Goal: Information Seeking & Learning: Learn about a topic

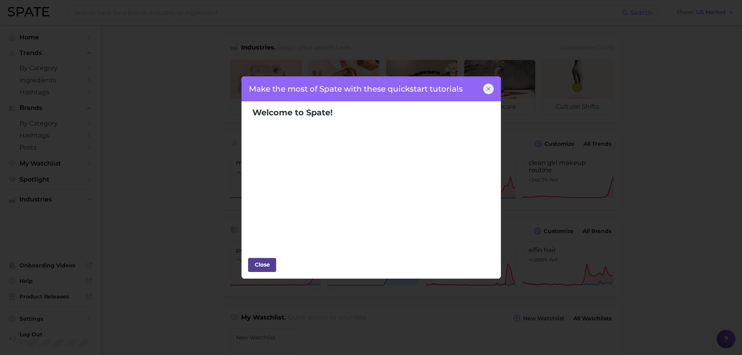
click at [263, 264] on div "Close" at bounding box center [262, 265] width 23 height 12
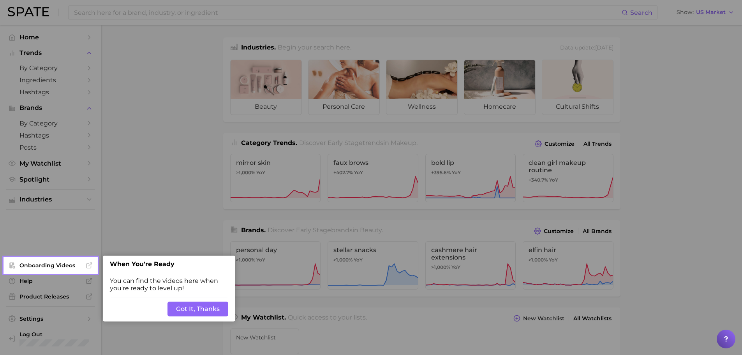
click at [207, 312] on button "Got It, Thanks" at bounding box center [198, 309] width 61 height 15
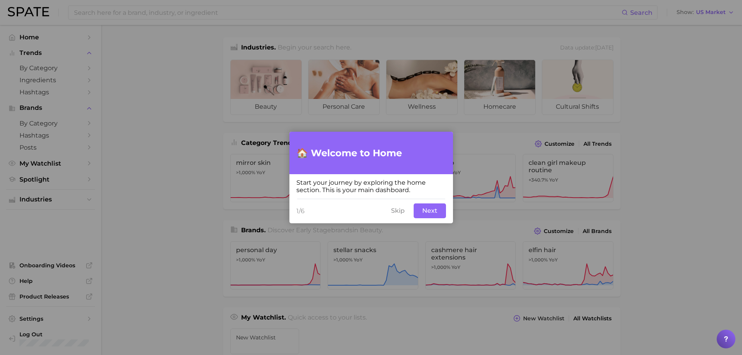
click at [396, 208] on button "Skip" at bounding box center [398, 210] width 23 height 15
click at [428, 213] on button "Next" at bounding box center [430, 210] width 32 height 15
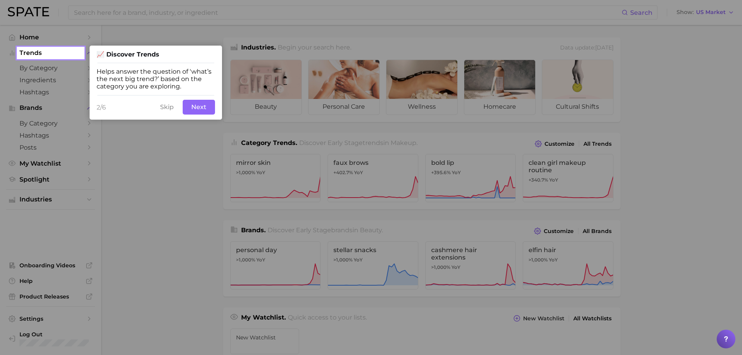
click at [200, 107] on button "Next" at bounding box center [199, 107] width 32 height 15
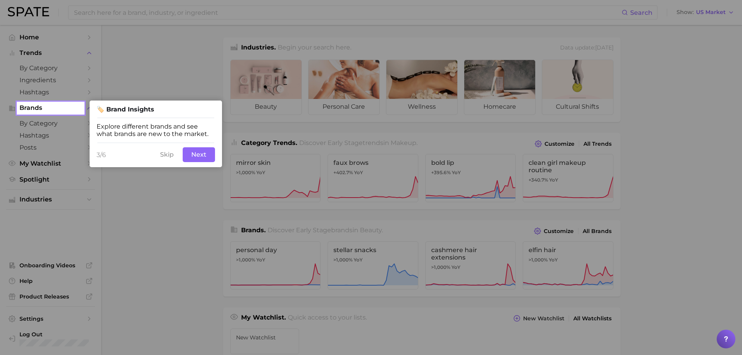
click at [200, 159] on button "Next" at bounding box center [199, 154] width 32 height 15
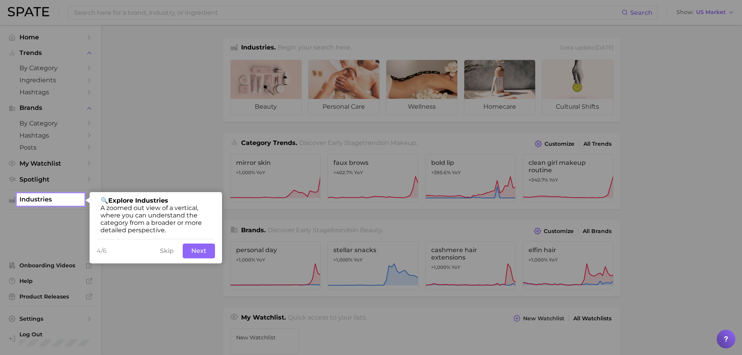
click at [199, 254] on button "Next" at bounding box center [199, 251] width 32 height 15
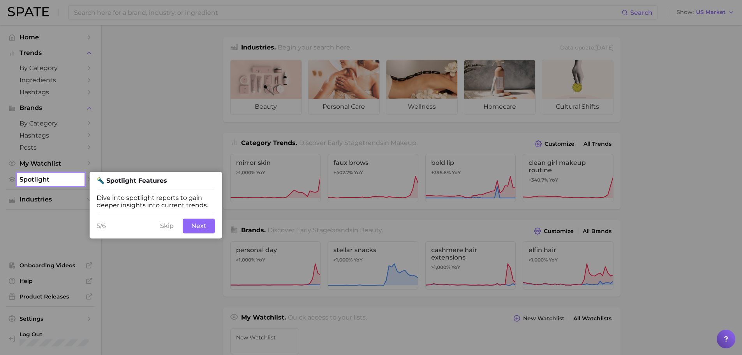
click at [196, 224] on button "Next" at bounding box center [199, 226] width 32 height 15
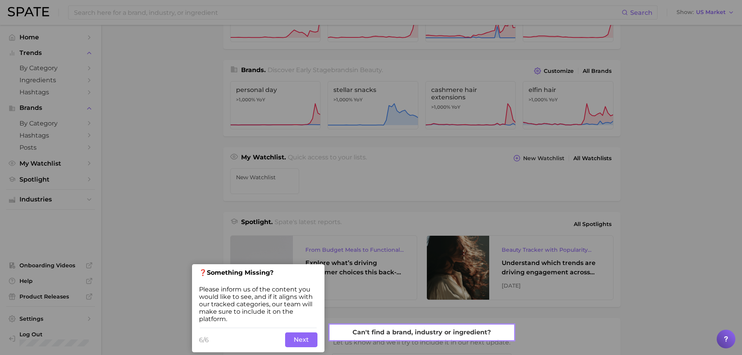
scroll to position [162, 0]
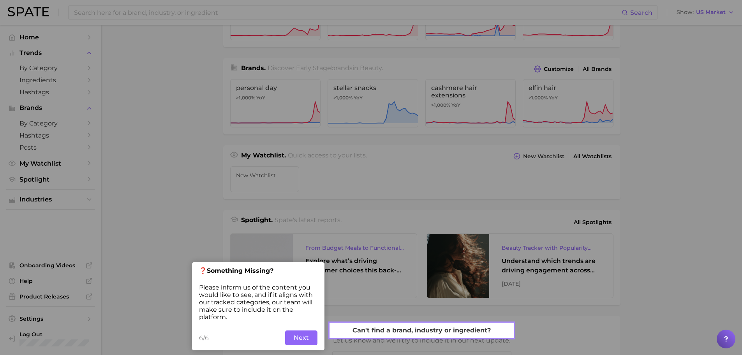
click at [295, 338] on button "Next" at bounding box center [301, 337] width 32 height 15
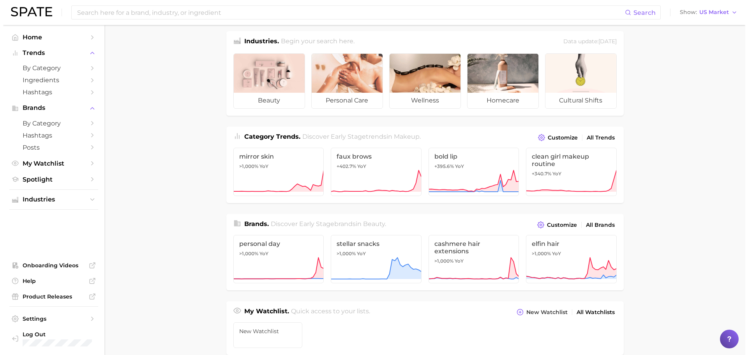
scroll to position [0, 0]
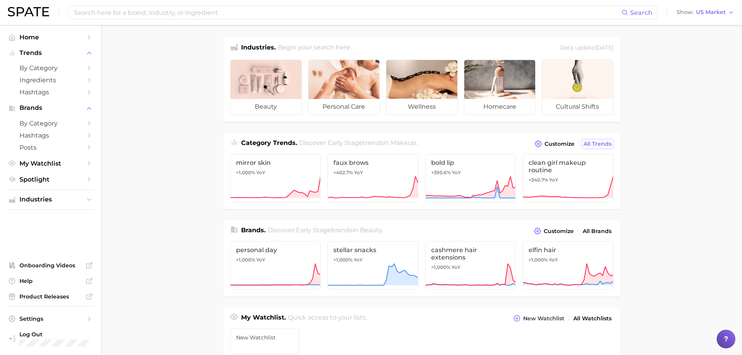
click at [589, 145] on span "All Trends" at bounding box center [598, 144] width 28 height 7
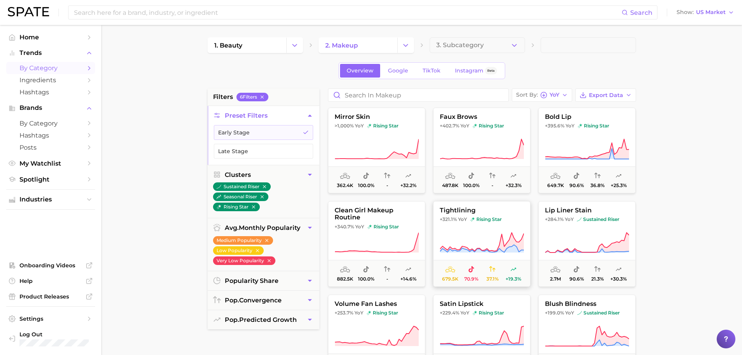
click at [468, 225] on button "tightlining +321.1% YoY rising star 679.5k 70.9% 37.1% +19.3%" at bounding box center [481, 244] width 97 height 86
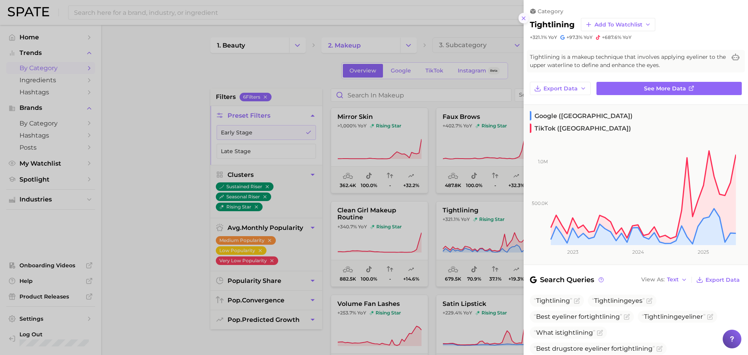
click at [524, 21] on button at bounding box center [524, 18] width 11 height 11
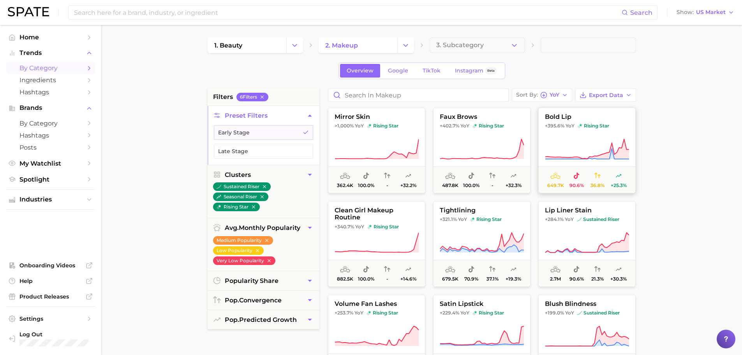
click at [575, 135] on button "bold lip +395.6% YoY rising star 649.7k 90.6% 36.8% +25.3%" at bounding box center [586, 151] width 97 height 86
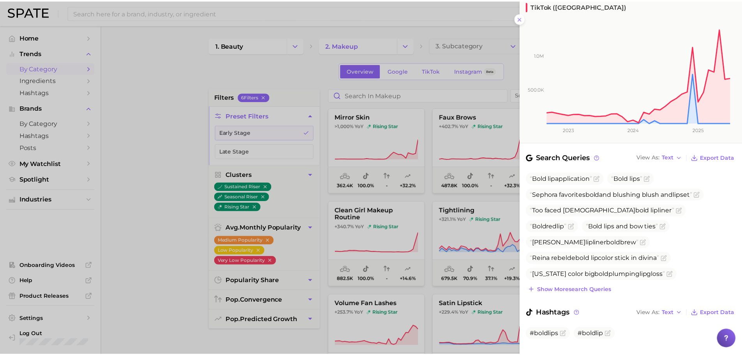
scroll to position [125, 0]
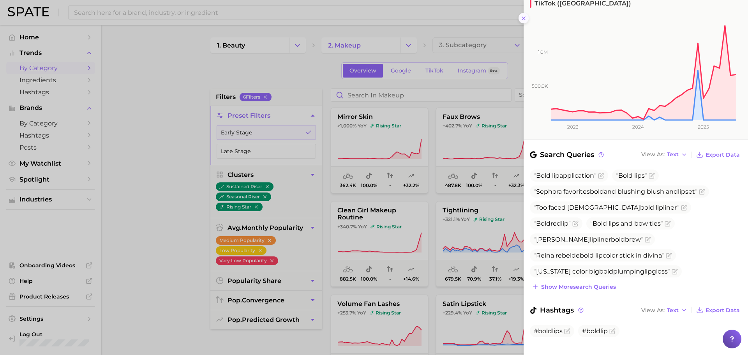
click at [523, 18] on line at bounding box center [523, 18] width 3 height 3
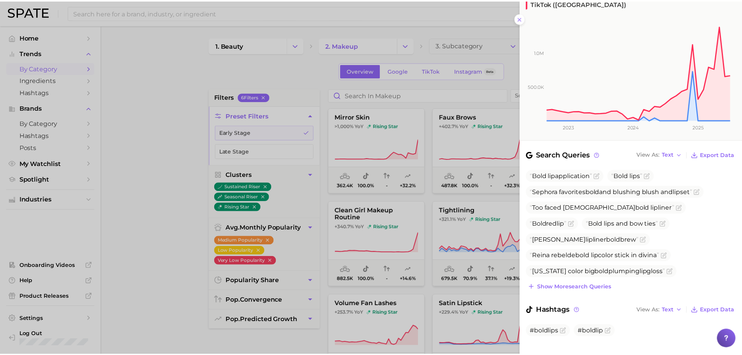
scroll to position [0, 0]
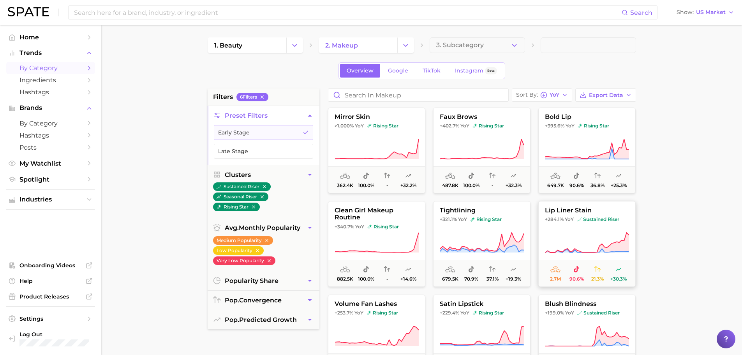
click at [603, 229] on button "lip liner stain +284.1% YoY sustained riser 2.7m 90.6% 21.3% +30.3%" at bounding box center [586, 244] width 97 height 86
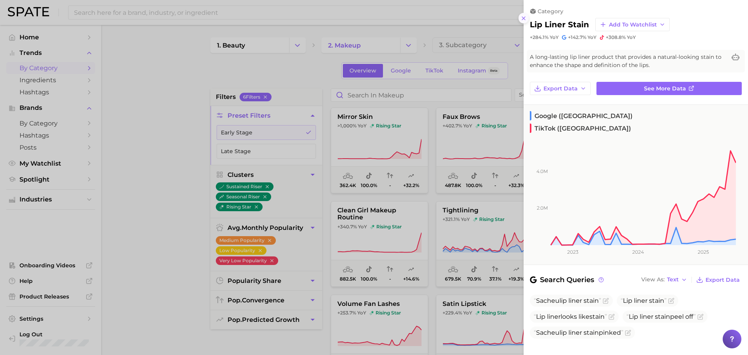
click at [522, 18] on icon at bounding box center [524, 18] width 6 height 6
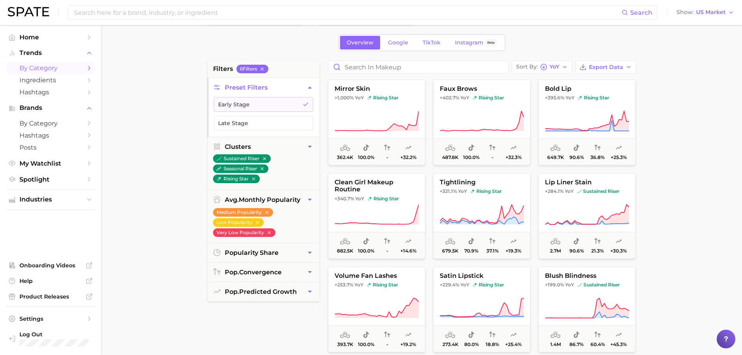
scroll to position [39, 0]
